Goal: Task Accomplishment & Management: Use online tool/utility

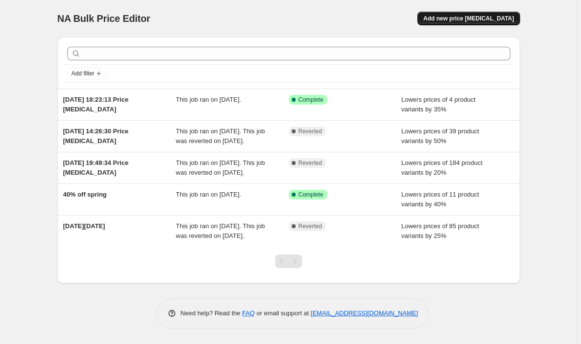
click at [482, 19] on span "Add new price [MEDICAL_DATA]" at bounding box center [468, 19] width 91 height 8
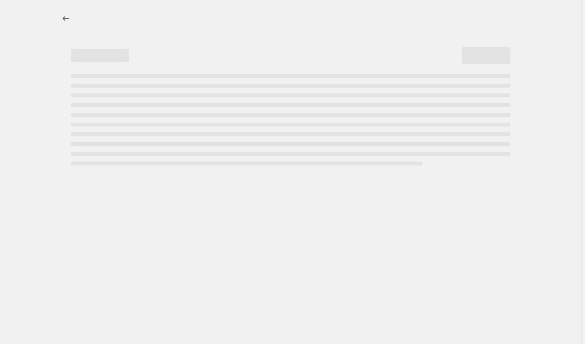
select select "percentage"
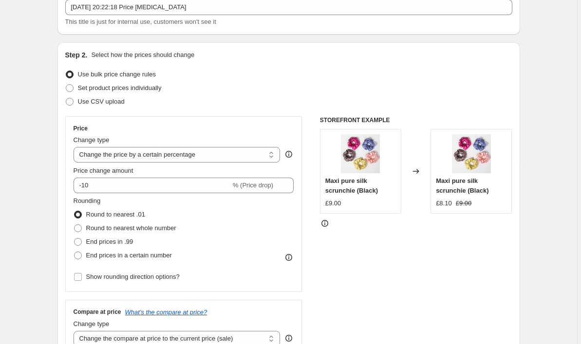
scroll to position [63, 0]
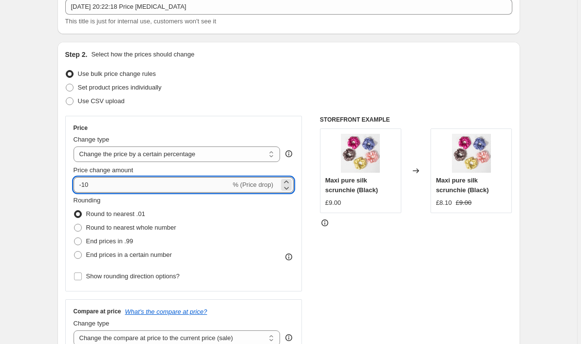
click at [177, 184] on input "-10" at bounding box center [152, 185] width 157 height 16
type input "-35"
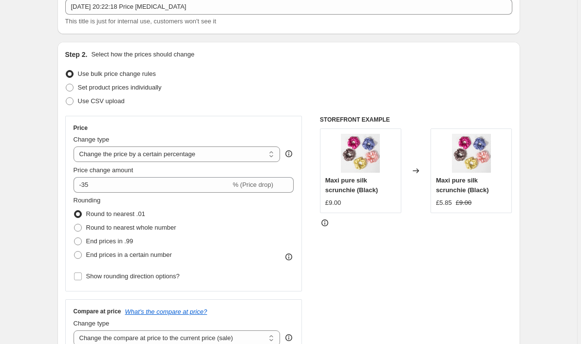
click at [194, 200] on div "Rounding Round to nearest .01 Round to nearest whole number End prices in .99 E…" at bounding box center [184, 229] width 221 height 66
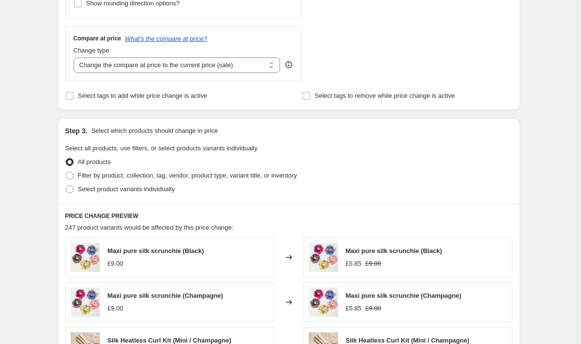
scroll to position [342, 0]
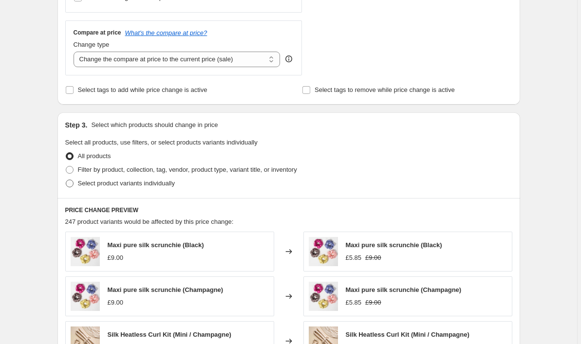
click at [70, 186] on span at bounding box center [70, 184] width 8 height 8
click at [66, 180] on input "Select product variants individually" at bounding box center [66, 180] width 0 height 0
radio input "true"
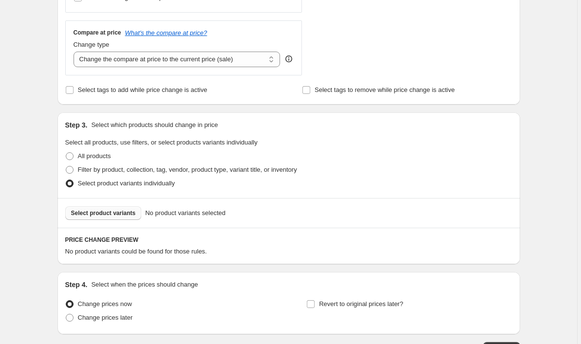
click at [116, 217] on span "Select product variants" at bounding box center [103, 213] width 65 height 8
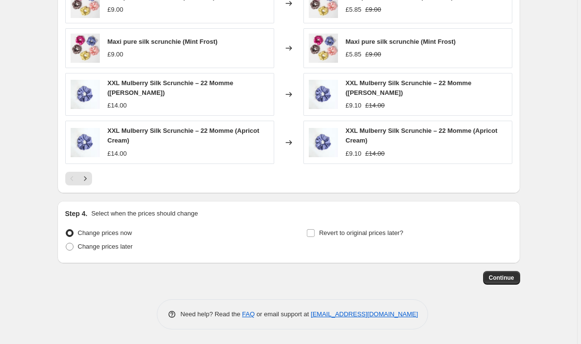
scroll to position [668, 0]
click at [314, 235] on input "Revert to original prices later?" at bounding box center [311, 233] width 8 height 8
checkbox input "true"
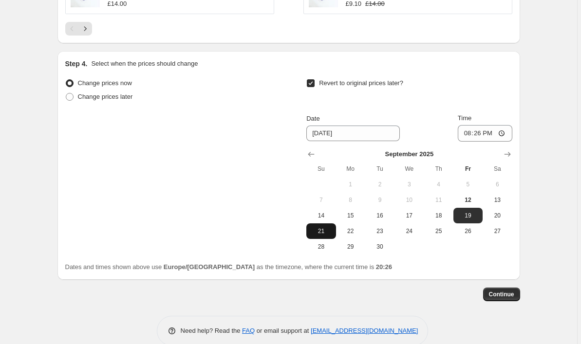
scroll to position [820, 0]
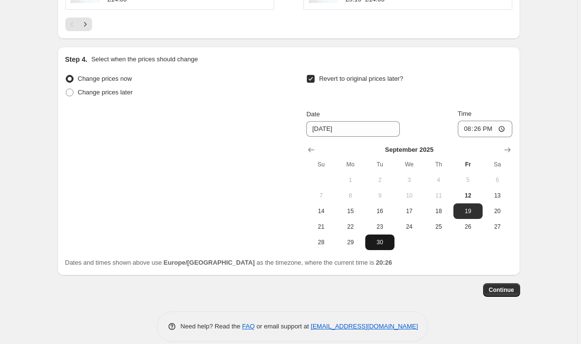
click at [376, 246] on span "30" at bounding box center [379, 243] width 21 height 8
type input "[DATE]"
click at [492, 294] on span "Continue" at bounding box center [501, 290] width 25 height 8
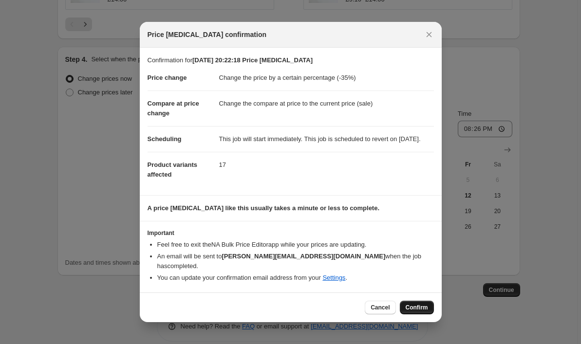
click at [413, 306] on span "Confirm" at bounding box center [417, 308] width 22 height 8
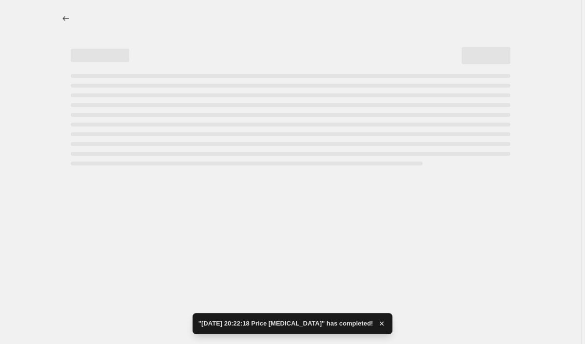
select select "percentage"
